Goal: Information Seeking & Learning: Learn about a topic

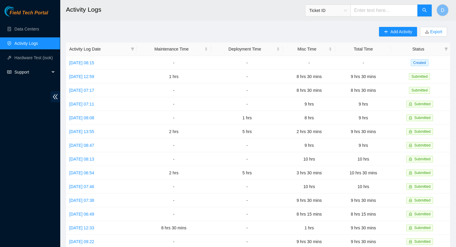
click at [26, 74] on span "Support" at bounding box center [31, 72] width 35 height 12
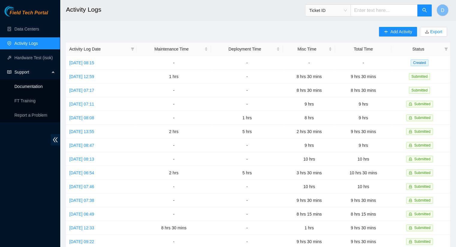
click at [32, 89] on link "Documentation" at bounding box center [28, 86] width 28 height 5
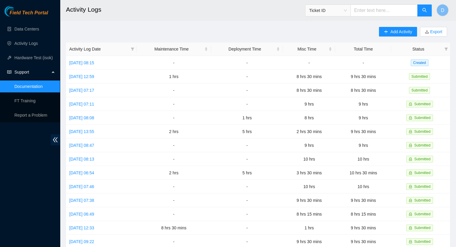
click at [32, 88] on link "Documentation" at bounding box center [28, 86] width 28 height 5
click at [26, 28] on link "Data Centers" at bounding box center [26, 29] width 25 height 5
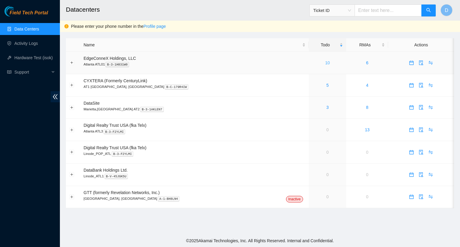
click at [325, 64] on link "10" at bounding box center [327, 63] width 5 height 5
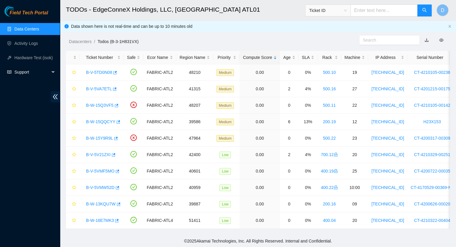
click at [26, 70] on span "Support" at bounding box center [31, 72] width 35 height 12
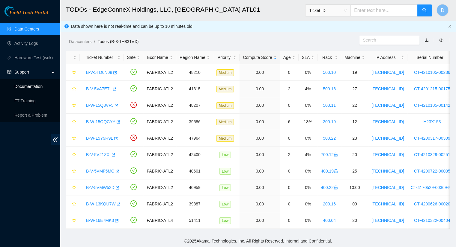
click at [31, 87] on link "Documentation" at bounding box center [28, 86] width 28 height 5
